Goal: Task Accomplishment & Management: Manage account settings

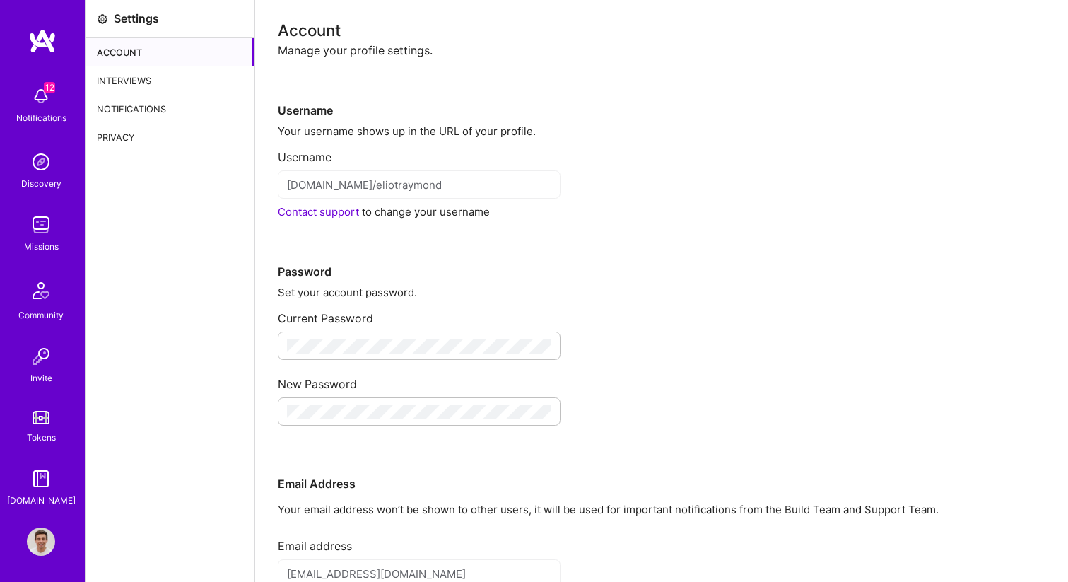
click at [114, 78] on div "Interviews" at bounding box center [170, 80] width 169 height 28
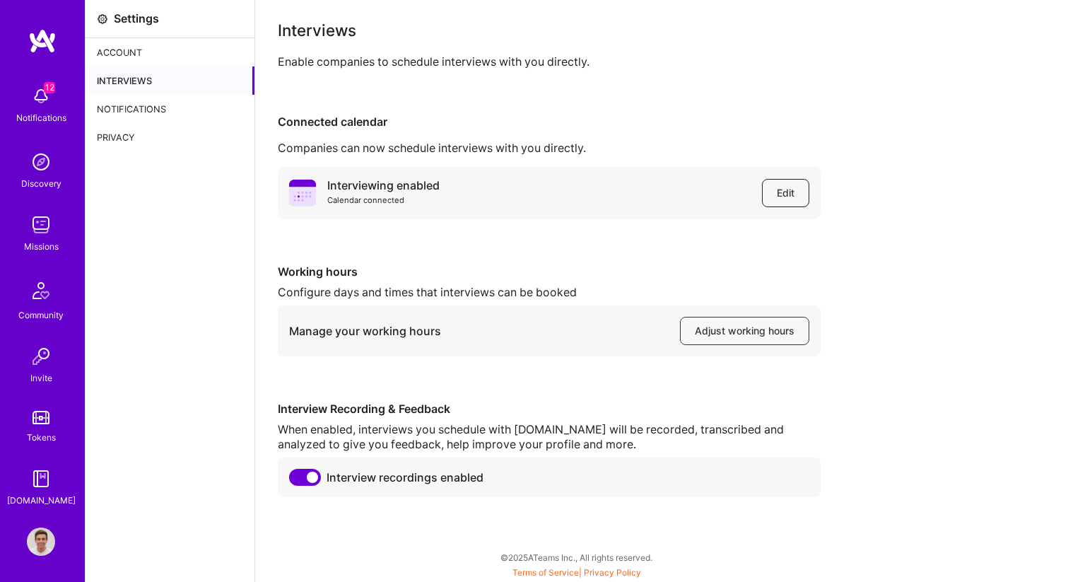
click at [792, 196] on span "Edit" at bounding box center [786, 193] width 18 height 14
click at [748, 323] on button "Adjust working hours" at bounding box center [744, 331] width 129 height 28
click at [780, 199] on span "Edit" at bounding box center [786, 193] width 18 height 14
click at [774, 194] on button "Edit" at bounding box center [785, 193] width 47 height 28
click at [43, 533] on img at bounding box center [41, 541] width 28 height 28
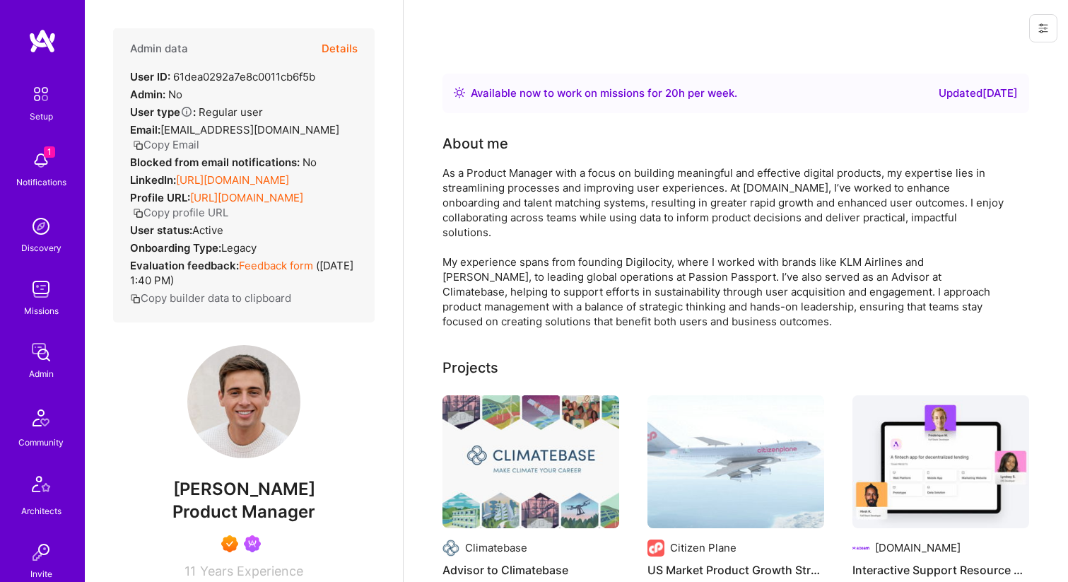
click at [1039, 30] on icon at bounding box center [1043, 28] width 11 height 11
